Goal: Task Accomplishment & Management: Use online tool/utility

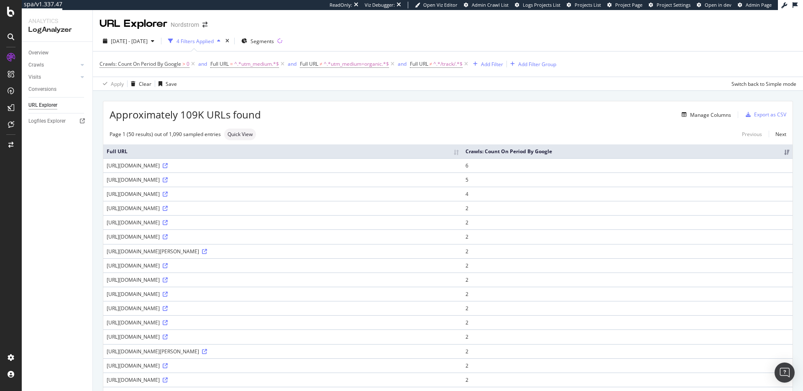
click at [372, 35] on div "[DATE] - [DATE] 4 Filters Applied Segments" at bounding box center [448, 42] width 710 height 17
click at [395, 64] on icon at bounding box center [392, 64] width 7 height 8
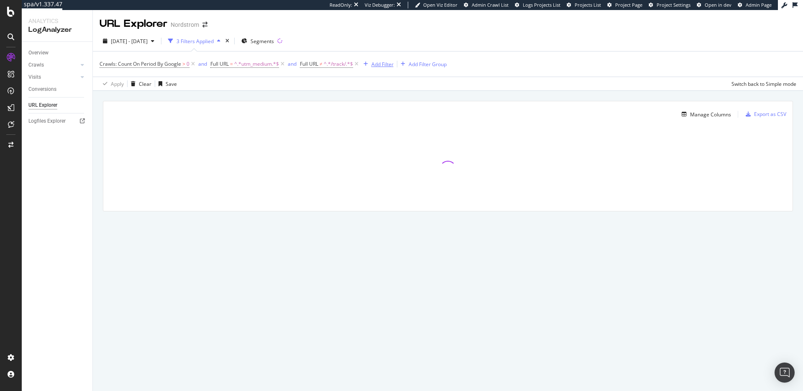
click at [284, 65] on icon at bounding box center [282, 64] width 7 height 8
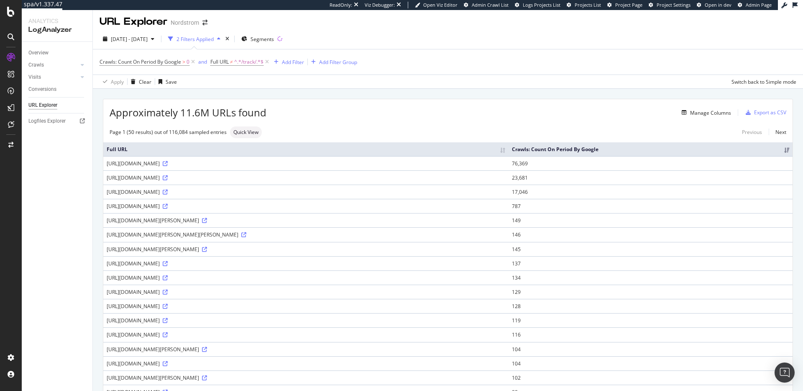
scroll to position [5, 0]
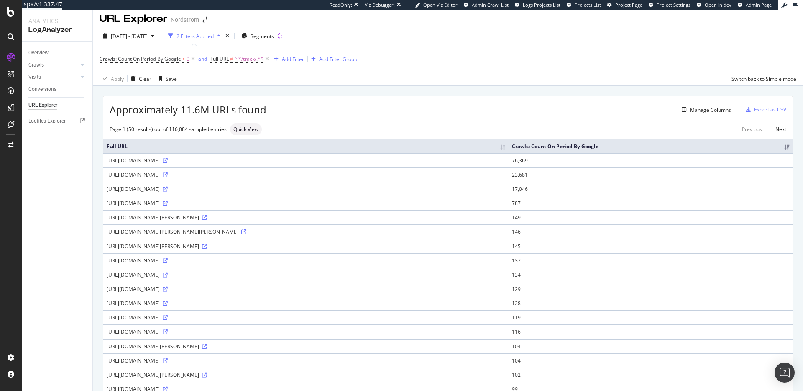
click at [505, 264] on div "[URL][DOMAIN_NAME]" at bounding box center [306, 260] width 399 height 7
drag, startPoint x: 496, startPoint y: 289, endPoint x: 502, endPoint y: 290, distance: 6.3
click at [502, 264] on div "[URL][DOMAIN_NAME]" at bounding box center [306, 260] width 399 height 7
drag, startPoint x: 500, startPoint y: 290, endPoint x: 568, endPoint y: 292, distance: 68.2
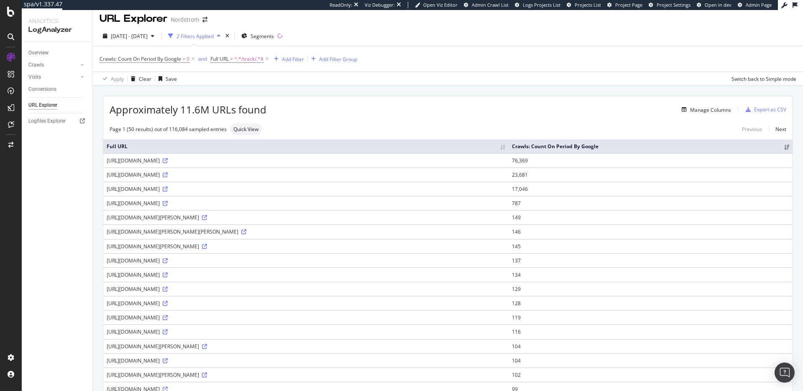
click at [505, 264] on div "[URL][DOMAIN_NAME]" at bounding box center [306, 260] width 399 height 7
copy div "utm_campaign=seo_shopping"
click at [477, 264] on div "[URL][DOMAIN_NAME]" at bounding box center [306, 260] width 399 height 7
drag, startPoint x: 445, startPoint y: 290, endPoint x: 569, endPoint y: 289, distance: 124.7
click at [505, 264] on div "[URL][DOMAIN_NAME]" at bounding box center [306, 260] width 399 height 7
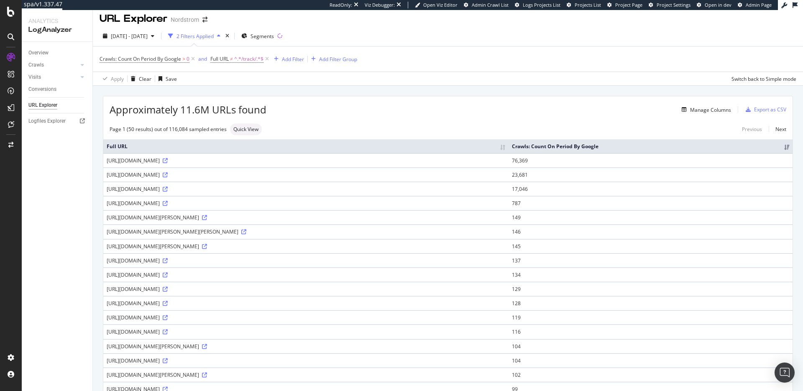
copy div "utm_medium=organic&utm_campaign=seo_shopping"
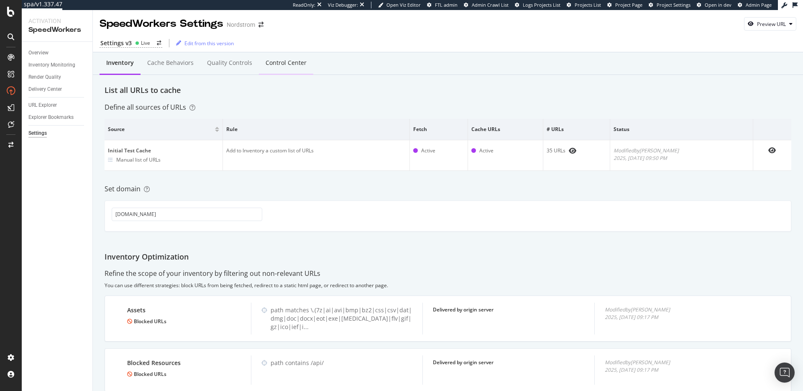
click at [299, 63] on div "Control Center" at bounding box center [286, 63] width 41 height 8
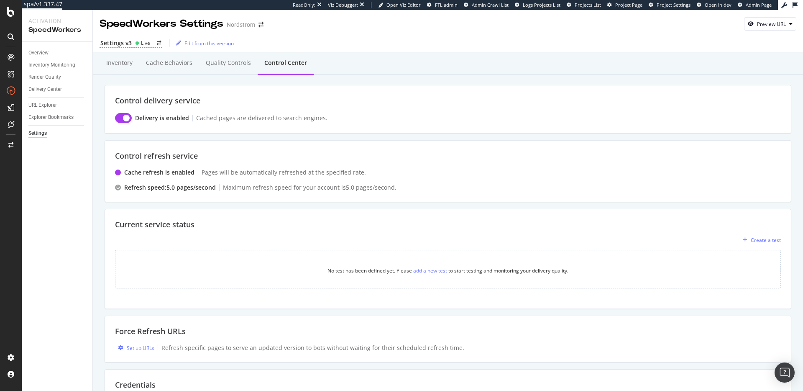
click at [141, 48] on div "Settings v3 Live Edit from this version" at bounding box center [448, 43] width 710 height 18
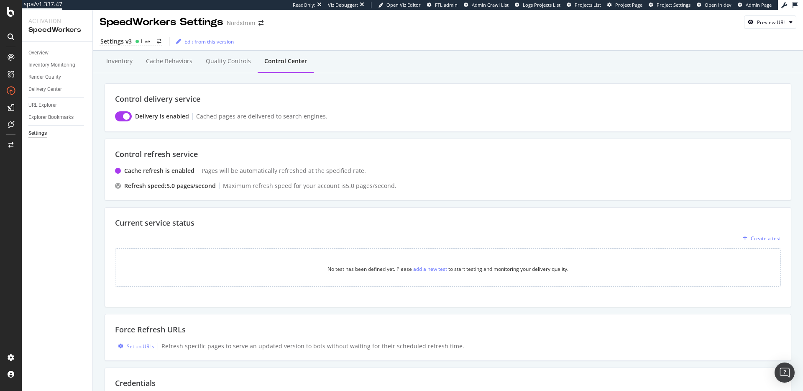
click at [763, 237] on div "Create a test" at bounding box center [766, 238] width 30 height 7
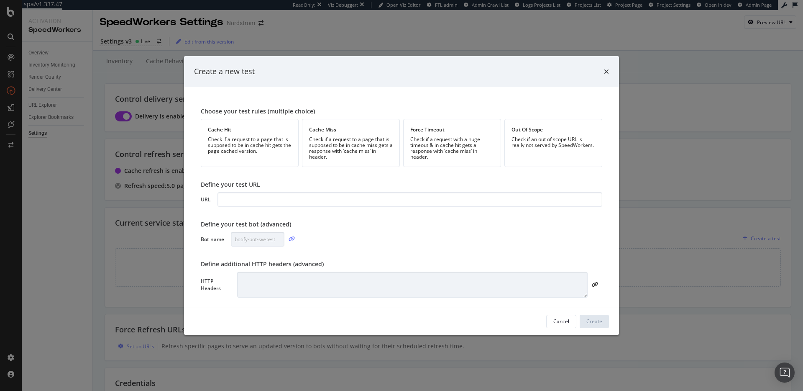
click at [292, 240] on icon "modal" at bounding box center [292, 238] width 6 height 5
click at [258, 146] on div "Check if a request to a page that is supposed to be in cache hit gets the page …" at bounding box center [250, 145] width 84 height 18
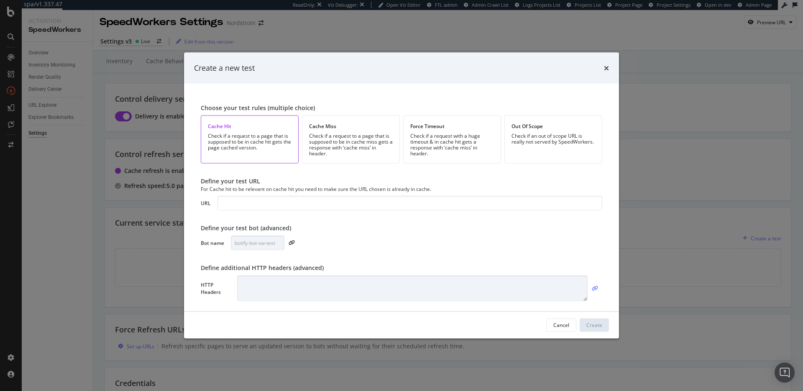
click at [593, 290] on icon "modal" at bounding box center [595, 287] width 6 height 5
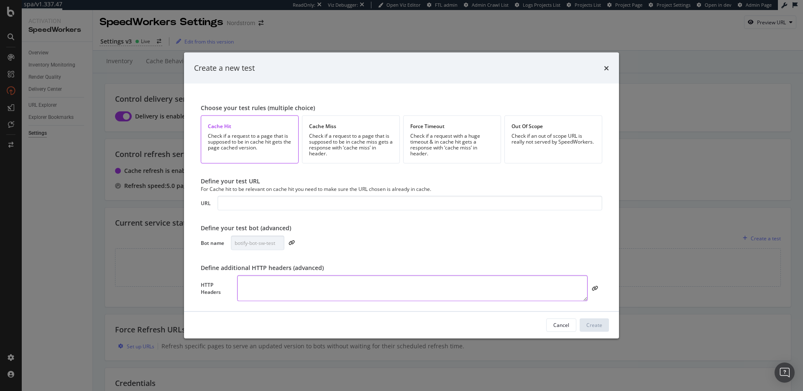
click at [503, 286] on textarea "modal" at bounding box center [412, 288] width 351 height 26
click at [96, 238] on div "Create a new test Choose your test rules (multiple choice) Cache Hit Check if a…" at bounding box center [401, 195] width 803 height 391
